Goal: Find specific page/section: Find specific page/section

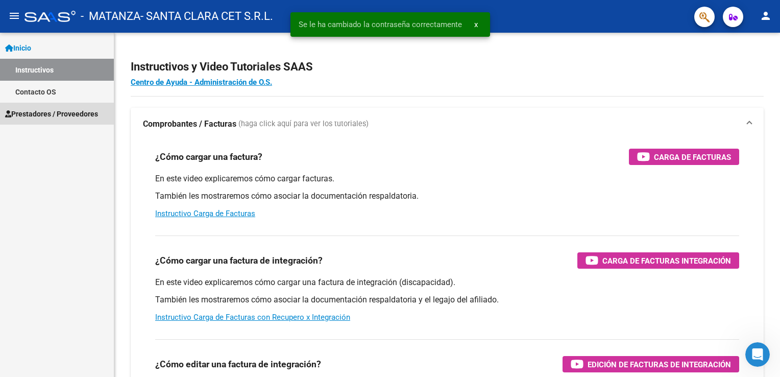
click at [36, 114] on span "Prestadores / Proveedores" at bounding box center [51, 113] width 93 height 11
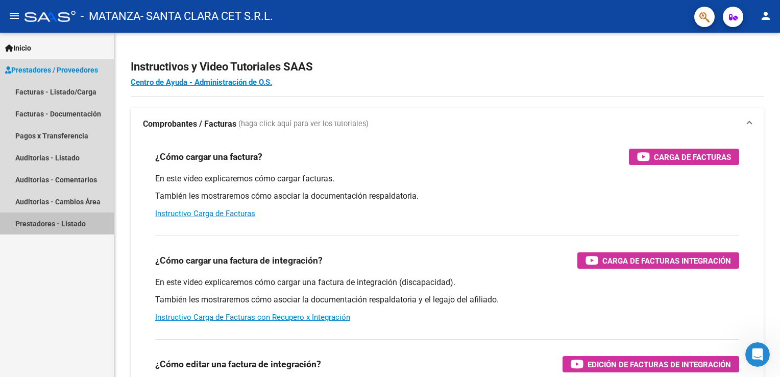
click at [30, 222] on link "Prestadores - Listado" at bounding box center [57, 223] width 114 height 22
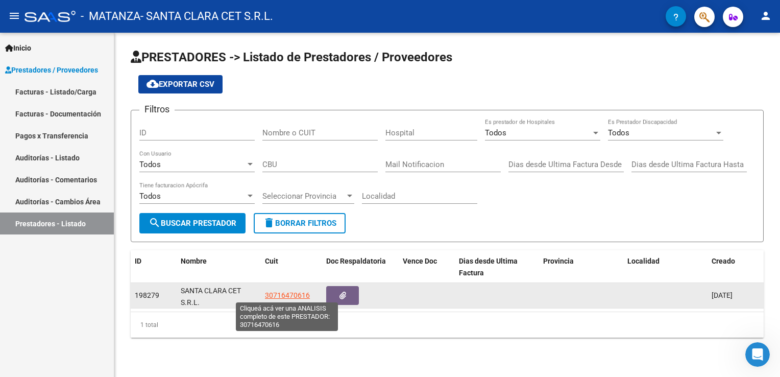
click at [290, 291] on span "30716470616" at bounding box center [287, 295] width 45 height 8
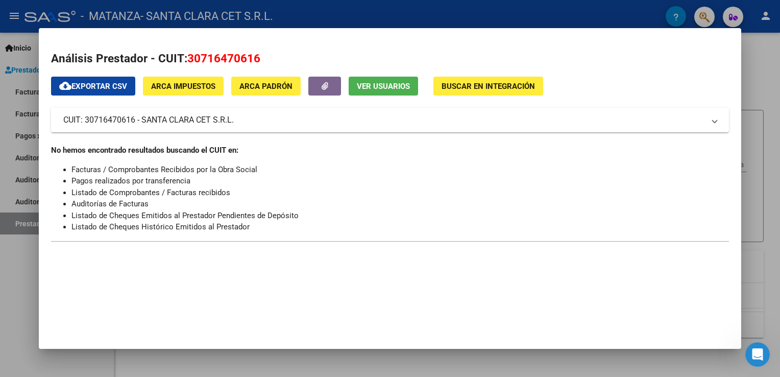
click at [757, 83] on div at bounding box center [390, 188] width 780 height 377
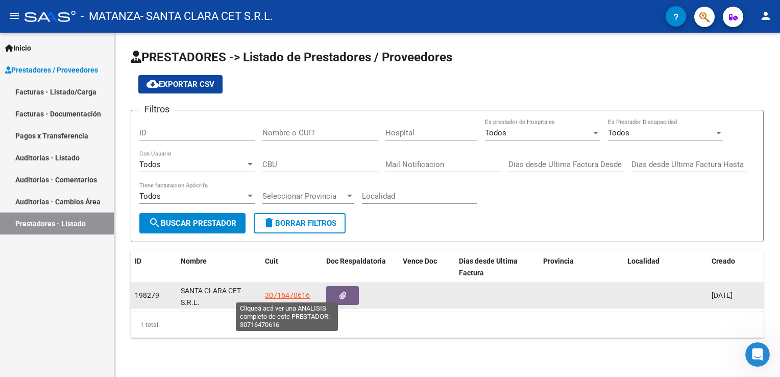
click at [283, 291] on span "30716470616" at bounding box center [287, 295] width 45 height 8
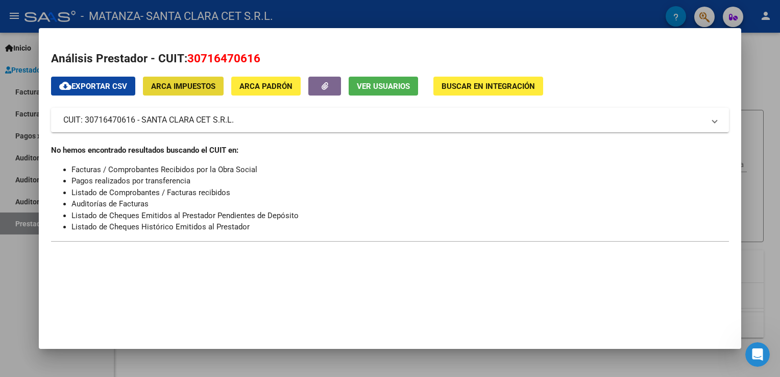
click at [182, 83] on span "ARCA Impuestos" at bounding box center [183, 86] width 64 height 9
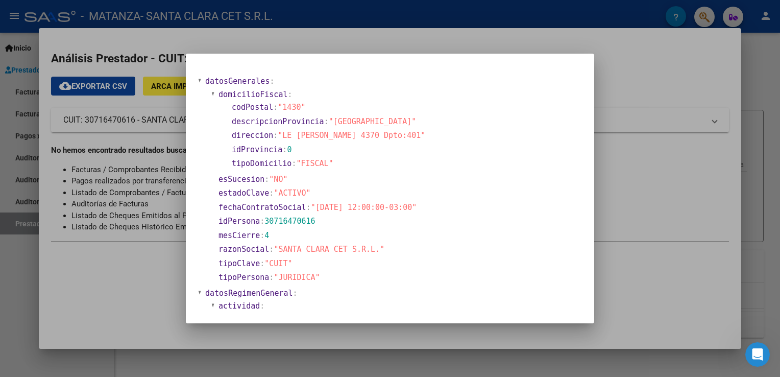
click at [161, 119] on div at bounding box center [390, 188] width 780 height 377
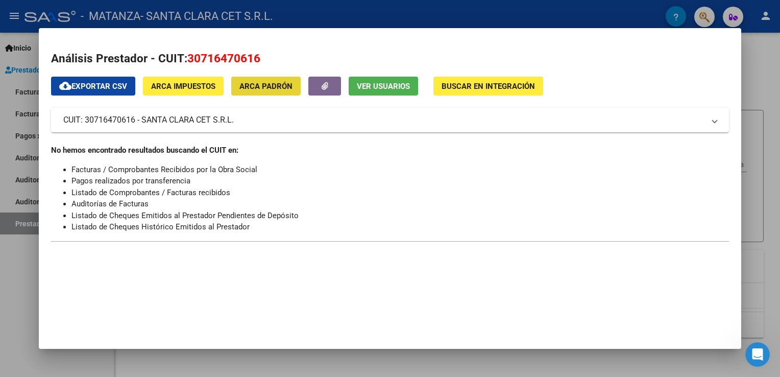
click at [264, 86] on span "ARCA Padrón" at bounding box center [265, 86] width 53 height 9
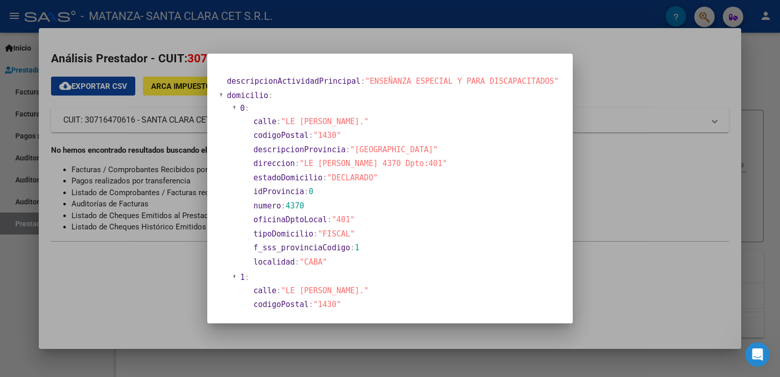
click at [672, 152] on div at bounding box center [390, 188] width 780 height 377
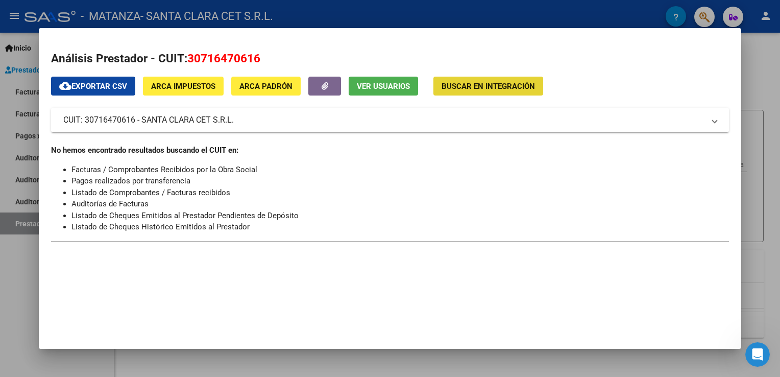
click at [492, 91] on span "Buscar en Integración" at bounding box center [487, 86] width 93 height 9
